Goal: Task Accomplishment & Management: Use online tool/utility

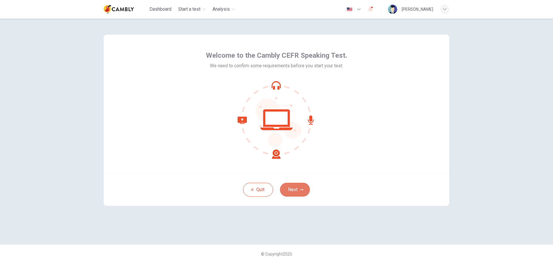
click at [298, 186] on button "Next" at bounding box center [295, 189] width 30 height 14
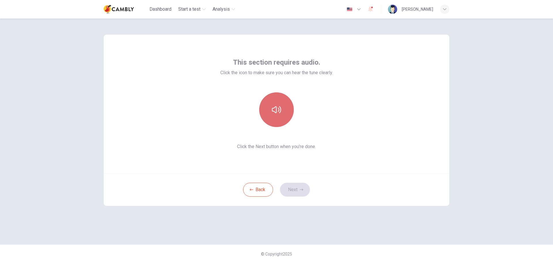
click at [281, 107] on icon "button" at bounding box center [276, 109] width 9 height 9
click at [302, 189] on icon "button" at bounding box center [301, 189] width 3 height 3
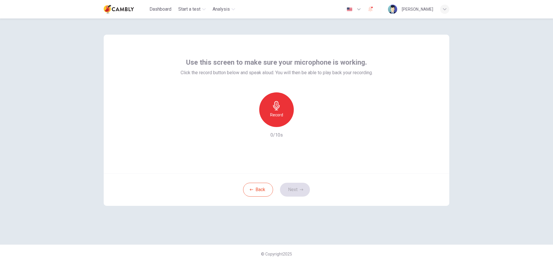
click at [278, 108] on icon "button" at bounding box center [276, 105] width 9 height 9
click at [280, 113] on h6 "Stop" at bounding box center [276, 114] width 9 height 7
click at [302, 122] on icon "button" at bounding box center [303, 122] width 6 height 6
click at [301, 187] on button "Next" at bounding box center [295, 189] width 30 height 14
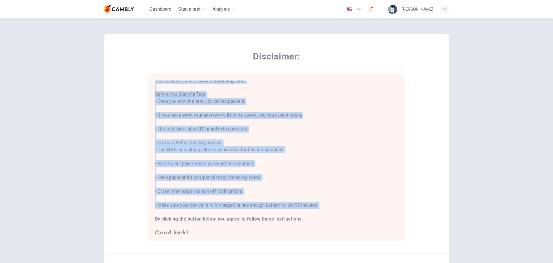
scroll to position [7, 0]
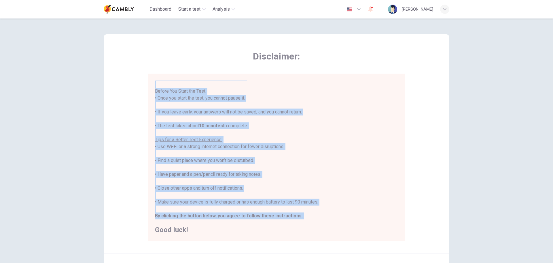
drag, startPoint x: 154, startPoint y: 83, endPoint x: 298, endPoint y: 221, distance: 200.0
click at [298, 221] on div "You are about to start a CEFR Speaking Test . Before You Start the Test: • Once…" at bounding box center [276, 153] width 243 height 159
copy div "You are about to start a CEFR Speaking Test . Before You Start the Test: • Once…"
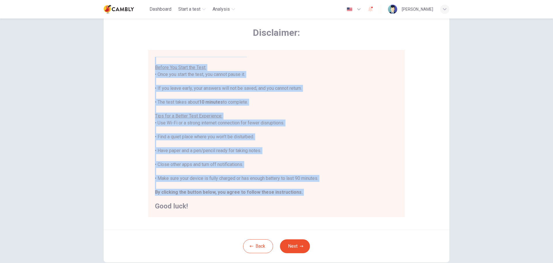
scroll to position [58, 0]
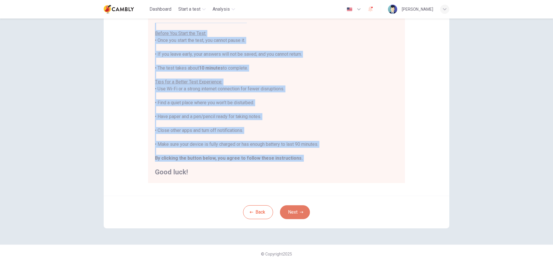
click at [299, 214] on button "Next" at bounding box center [295, 212] width 30 height 14
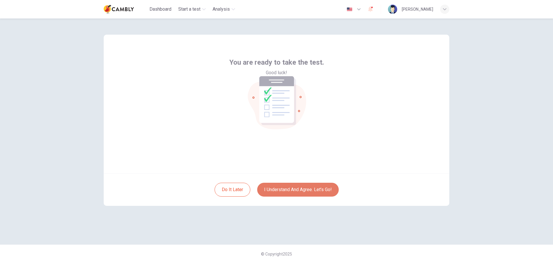
click at [300, 189] on button "I understand and agree. Let’s go!" at bounding box center [298, 189] width 82 height 14
click at [286, 189] on button "I understand and agree. Let’s go!" at bounding box center [298, 189] width 82 height 14
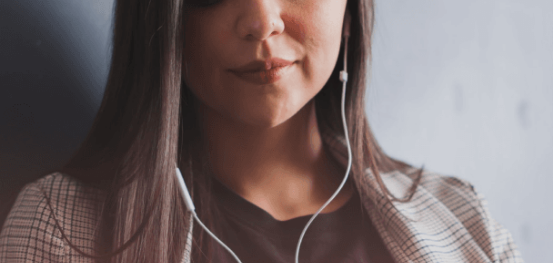
drag, startPoint x: 119, startPoint y: 141, endPoint x: 200, endPoint y: 142, distance: 81.3
click at [130, 142] on span "Use a headset if available (recommended for best audio quality). Ensure your mi…" at bounding box center [65, 119] width 130 height 47
click at [130, 143] on span "Use a headset if available (recommended for best audio quality). Ensure your mi…" at bounding box center [65, 119] width 130 height 47
click at [16, 30] on button "Continue" at bounding box center [8, 41] width 16 height 22
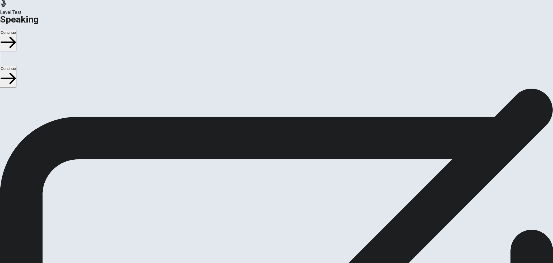
drag, startPoint x: 118, startPoint y: 133, endPoint x: 185, endPoint y: 164, distance: 74.0
click at [185, 157] on div "Checking the Microphone Check if your microphone works here. Record your voice.…" at bounding box center [276, 122] width 553 height 69
click at [139, 157] on span "Check if your microphone works here. Record your voice. Try to play it back. If…" at bounding box center [73, 126] width 147 height 61
click at [119, 133] on span "Check if your microphone works here. Record your voice. Try to play it back. If…" at bounding box center [73, 126] width 147 height 61
drag, startPoint x: 119, startPoint y: 133, endPoint x: 176, endPoint y: 139, distance: 57.7
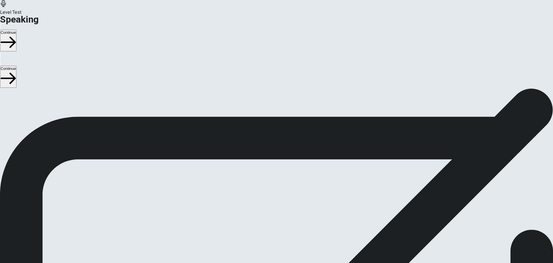
click at [147, 139] on span "Check if your microphone works here. Record your voice. Try to play it back. If…" at bounding box center [73, 126] width 147 height 61
drag, startPoint x: 159, startPoint y: 132, endPoint x: 224, endPoint y: 133, distance: 65.1
click at [147, 134] on span "Check if your microphone works here. Record your voice. Try to play it back. If…" at bounding box center [73, 126] width 147 height 61
drag, startPoint x: 127, startPoint y: 133, endPoint x: 176, endPoint y: 136, distance: 49.1
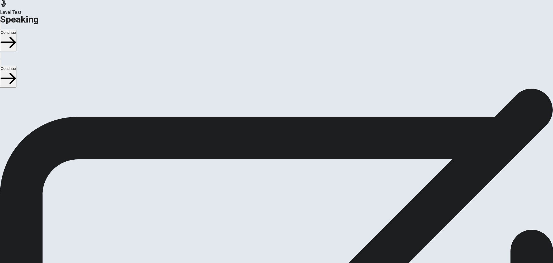
click at [147, 136] on span "Check if your microphone works here. Record your voice. Try to play it back. If…" at bounding box center [73, 126] width 147 height 61
click at [144, 151] on span "Check if your microphone works here. Record your voice. Try to play it back. If…" at bounding box center [73, 126] width 147 height 61
click at [285, 184] on icon at bounding box center [276, 192] width 17 height 17
click at [285, 183] on div "00:00:08" at bounding box center [276, 183] width 17 height 52
click at [270, 204] on button "Play Audio" at bounding box center [269, 206] width 1 height 5
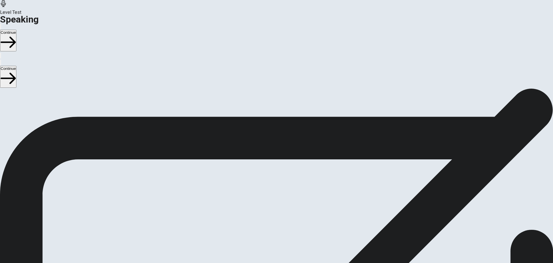
click at [147, 157] on span "Check if your microphone works here. Record your voice. Try to play it back. If…" at bounding box center [73, 126] width 147 height 61
click at [270, 204] on button "Pause Audio" at bounding box center [269, 206] width 1 height 5
drag, startPoint x: 206, startPoint y: 176, endPoint x: 226, endPoint y: 174, distance: 20.2
click at [147, 157] on span "Check if your microphone works here. Record your voice. Try to play it back. If…" at bounding box center [73, 126] width 147 height 61
click at [16, 30] on button "Continue" at bounding box center [8, 41] width 16 height 22
